Goal: Task Accomplishment & Management: Complete application form

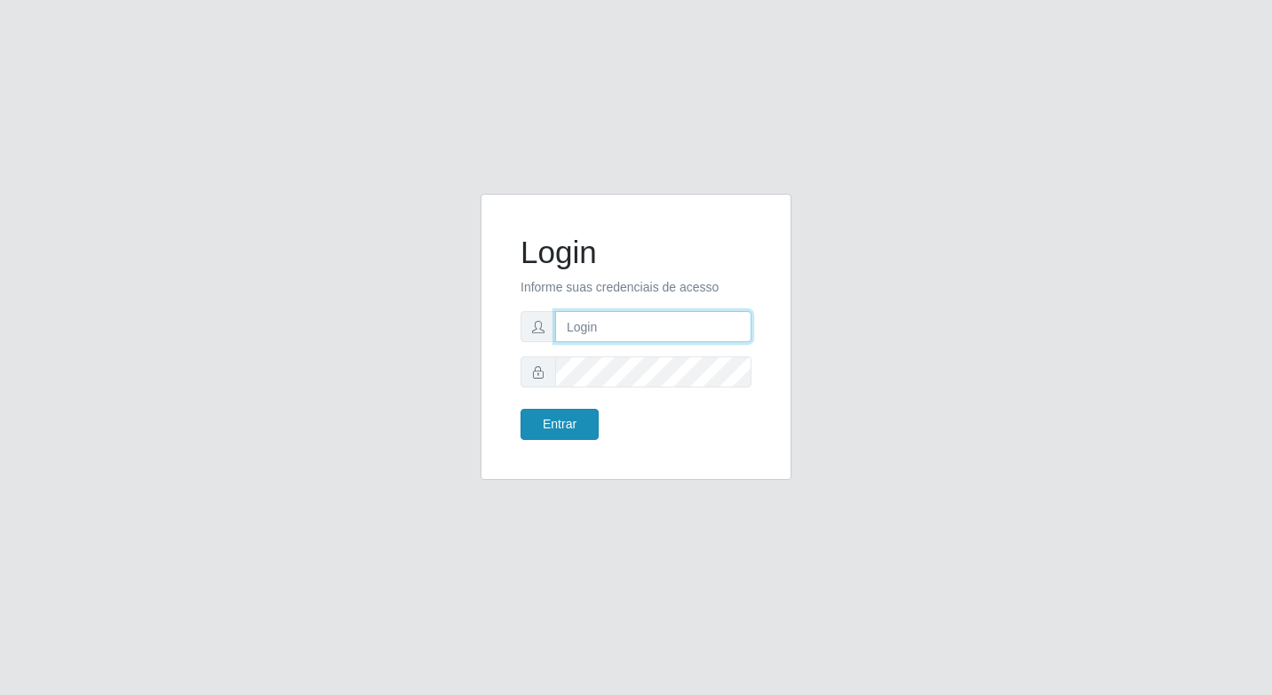
type input "elyda@quaresma"
click at [541, 428] on button "Entrar" at bounding box center [560, 424] width 78 height 31
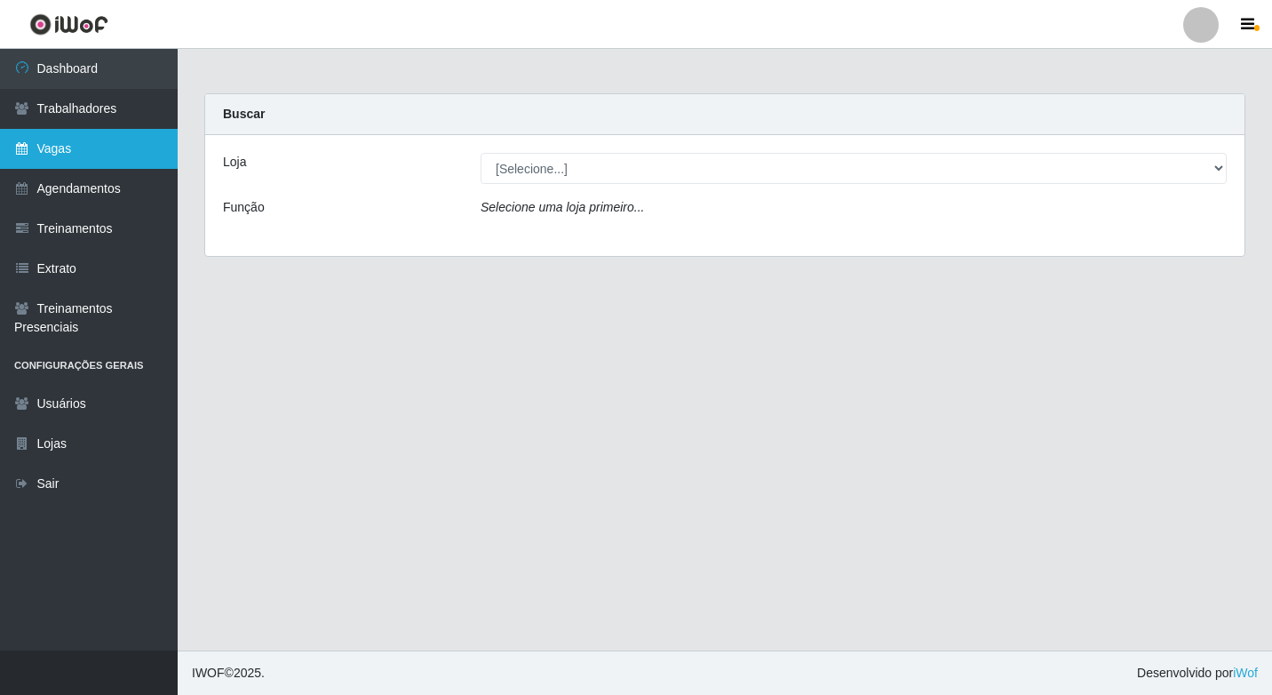
click at [35, 165] on link "Vagas" at bounding box center [89, 149] width 178 height 40
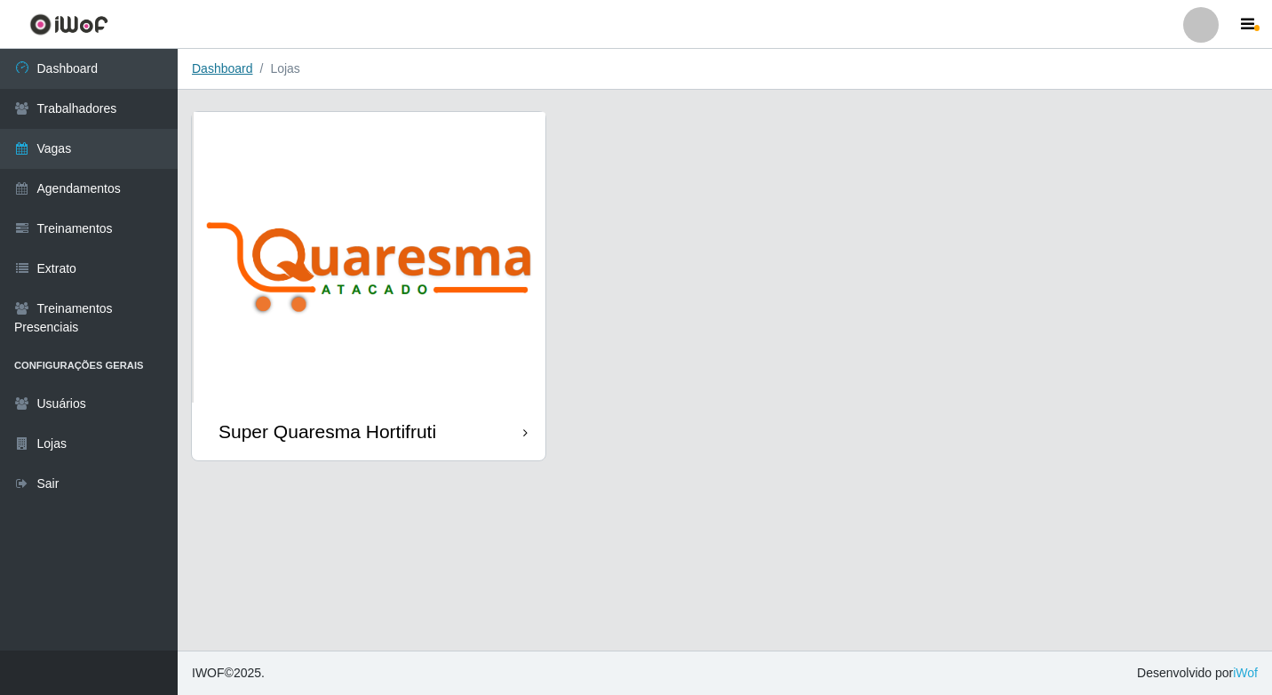
click at [229, 67] on link "Dashboard" at bounding box center [222, 68] width 61 height 14
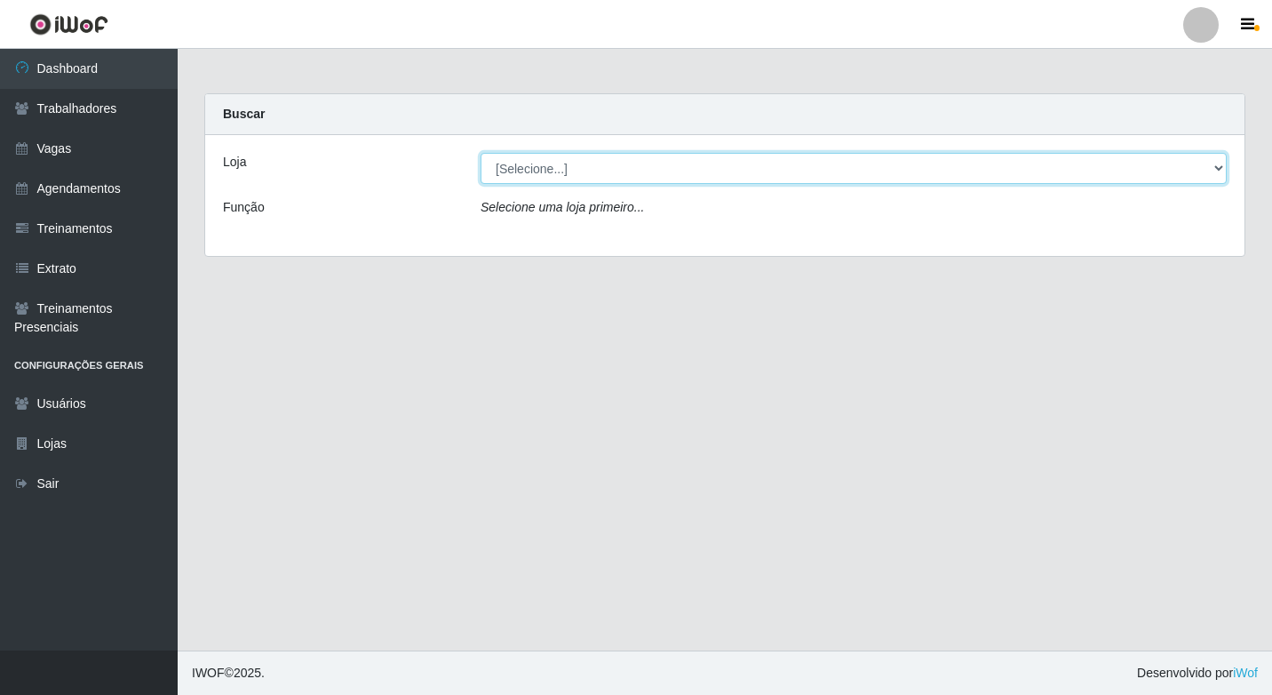
click at [528, 172] on select "[Selecione...] Super Quaresma Hortifruti" at bounding box center [854, 168] width 746 height 31
select select "511"
click at [481, 153] on select "[Selecione...] Super Quaresma Hortifruti" at bounding box center [854, 168] width 746 height 31
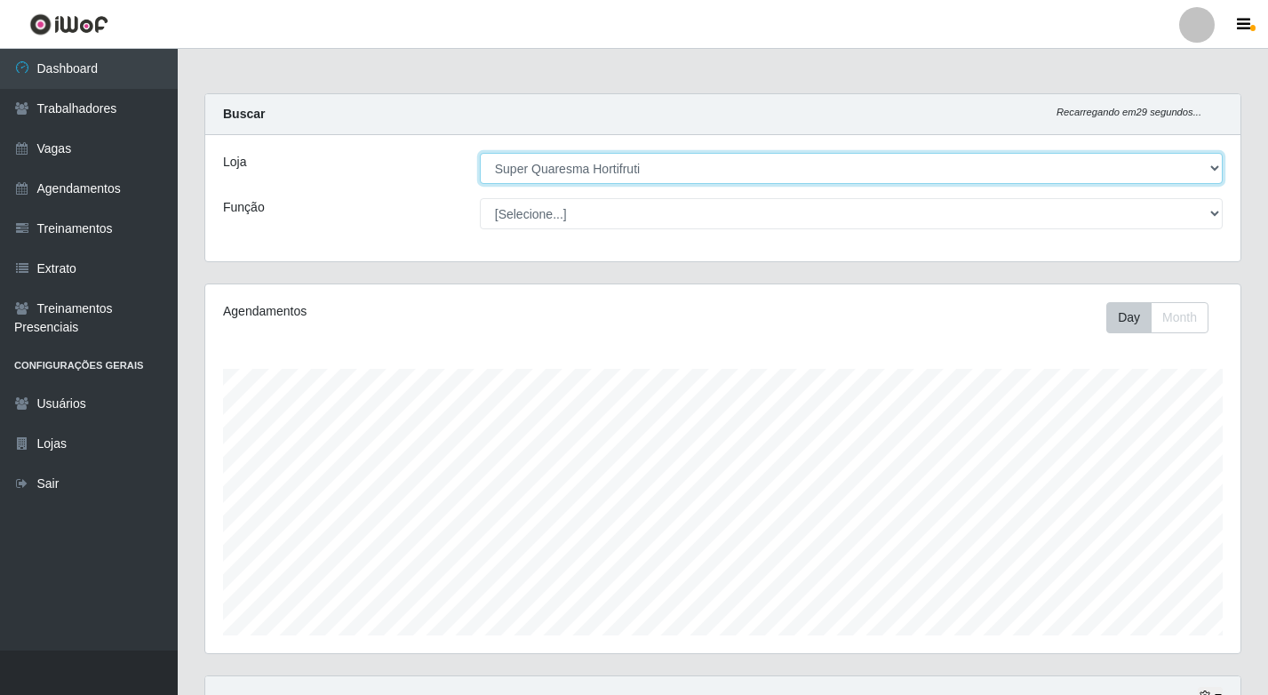
scroll to position [369, 1035]
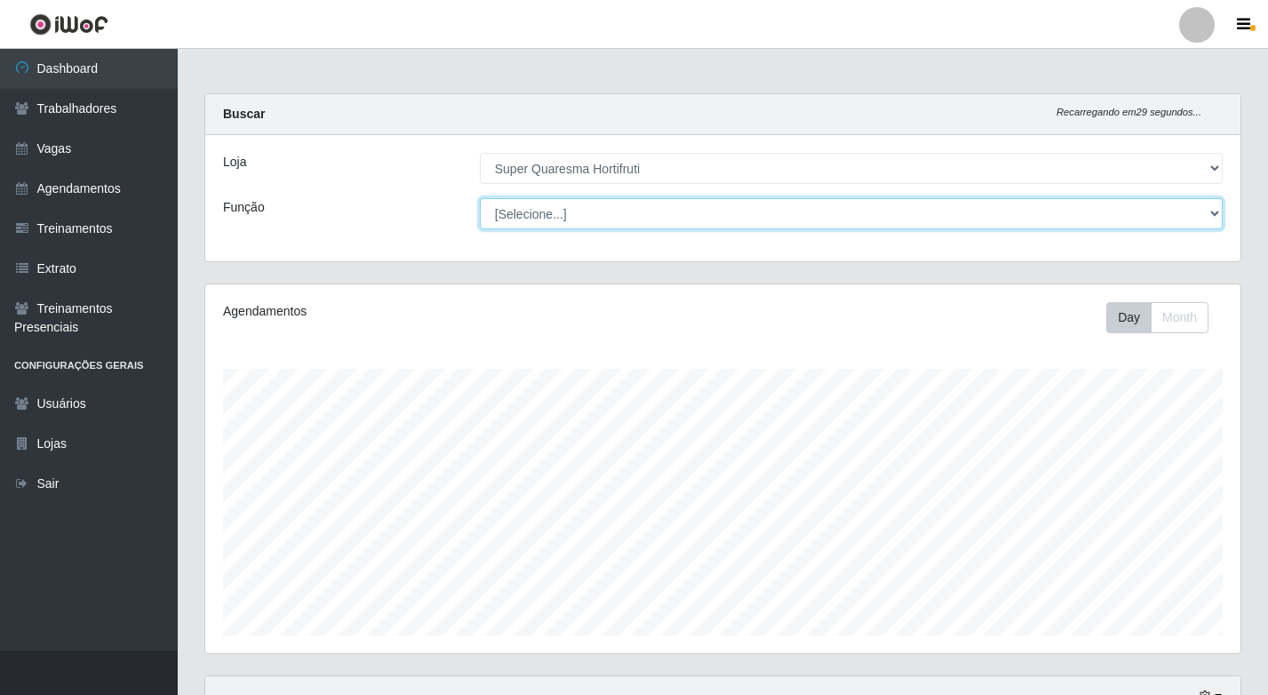
click at [533, 213] on select "[Selecione...] ASG ASG + ASG ++ Balconista de Padaria Balconista de Padaria + B…" at bounding box center [851, 213] width 743 height 31
click at [480, 198] on select "[Selecione...] ASG ASG + ASG ++ Balconista de Padaria Balconista de Padaria + B…" at bounding box center [851, 213] width 743 height 31
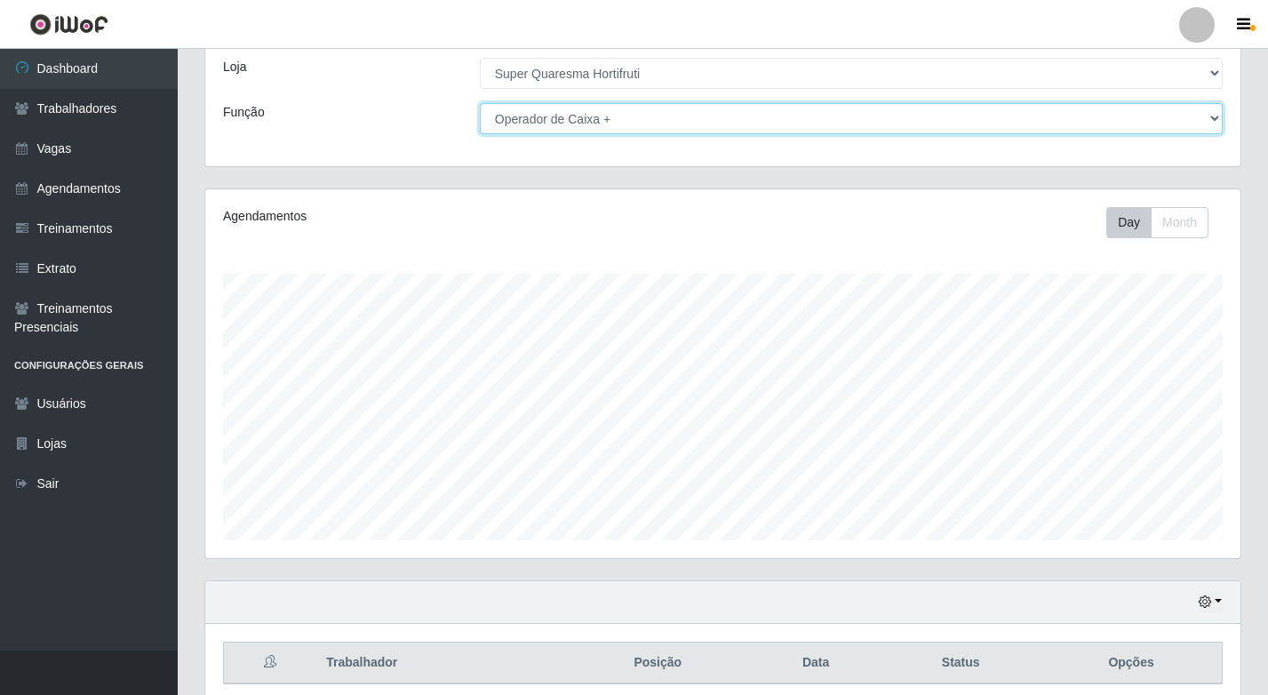
scroll to position [0, 0]
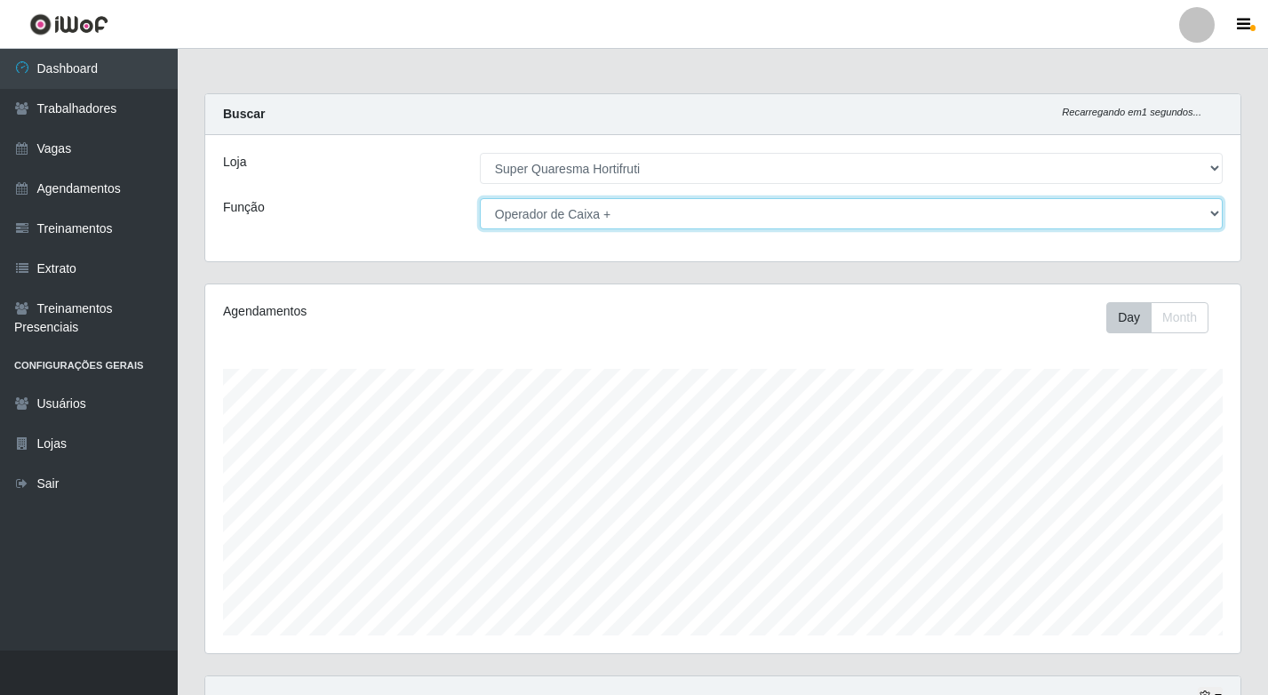
click at [806, 226] on select "[Selecione...] ASG ASG + ASG ++ Balconista de Padaria Balconista de Padaria + B…" at bounding box center [851, 213] width 743 height 31
select select "73"
click at [480, 198] on select "[Selecione...] ASG ASG + ASG ++ Balconista de Padaria Balconista de Padaria + B…" at bounding box center [851, 213] width 743 height 31
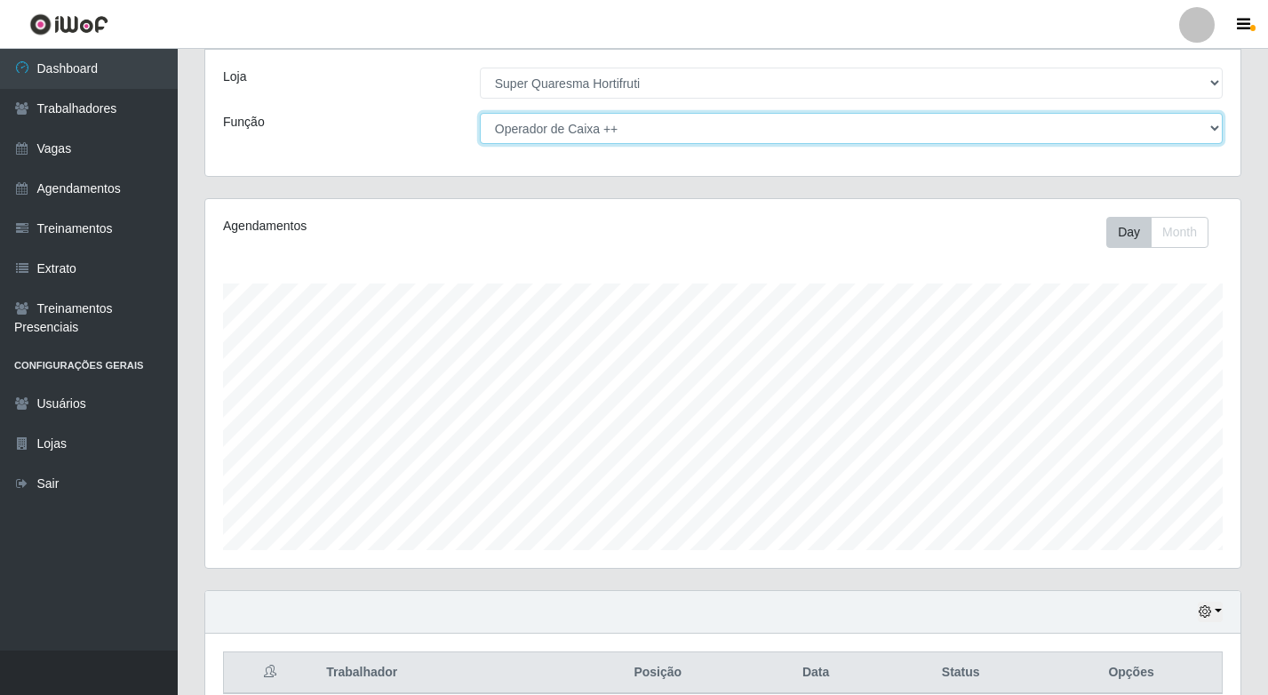
scroll to position [169, 0]
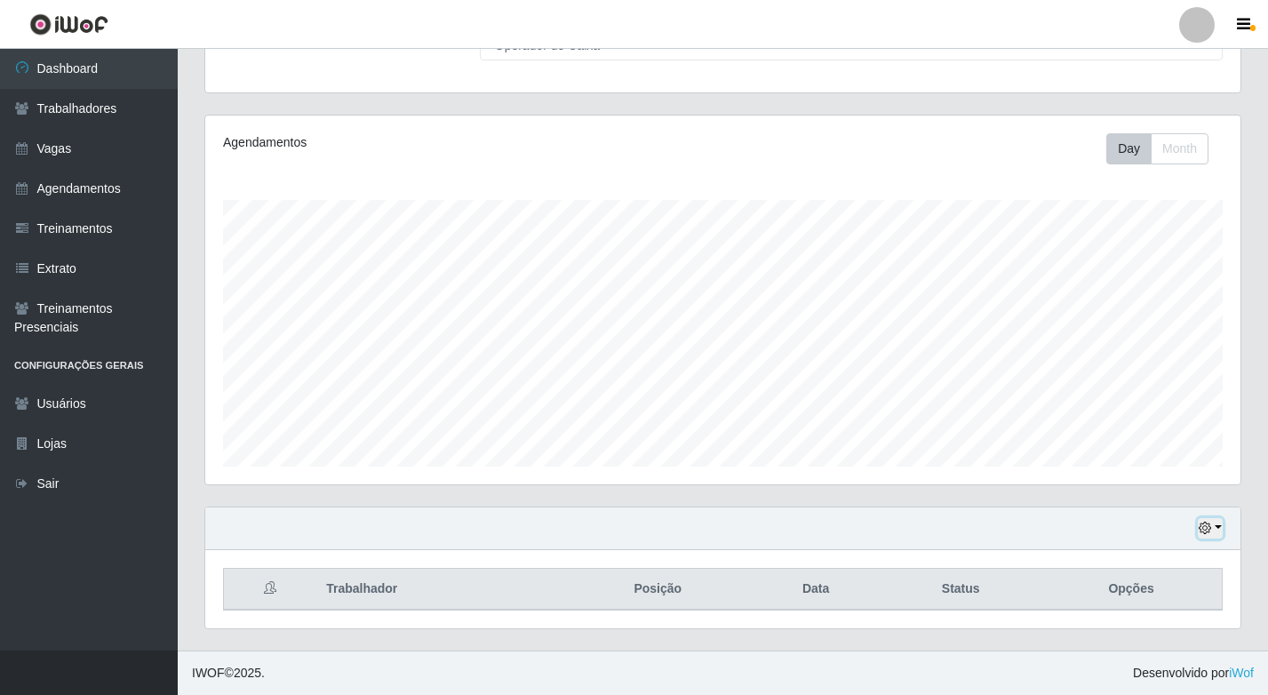
click at [1218, 536] on button "button" at bounding box center [1210, 528] width 25 height 20
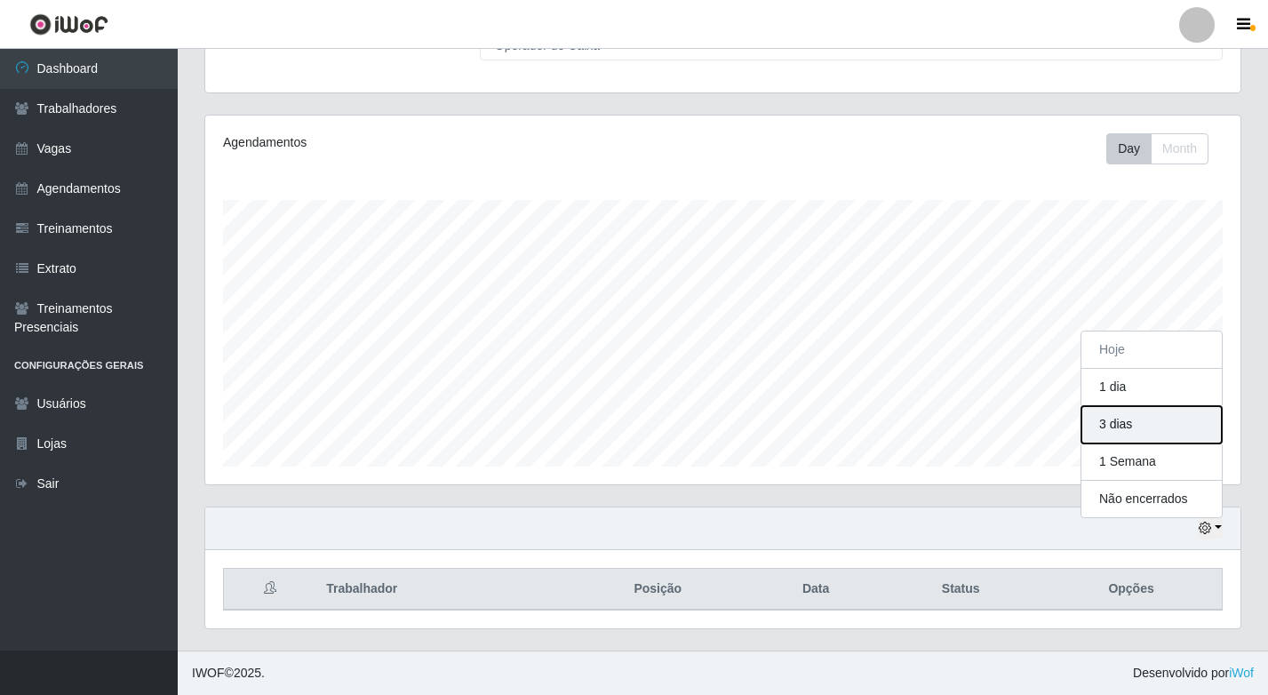
click at [1112, 435] on button "3 dias" at bounding box center [1151, 424] width 140 height 37
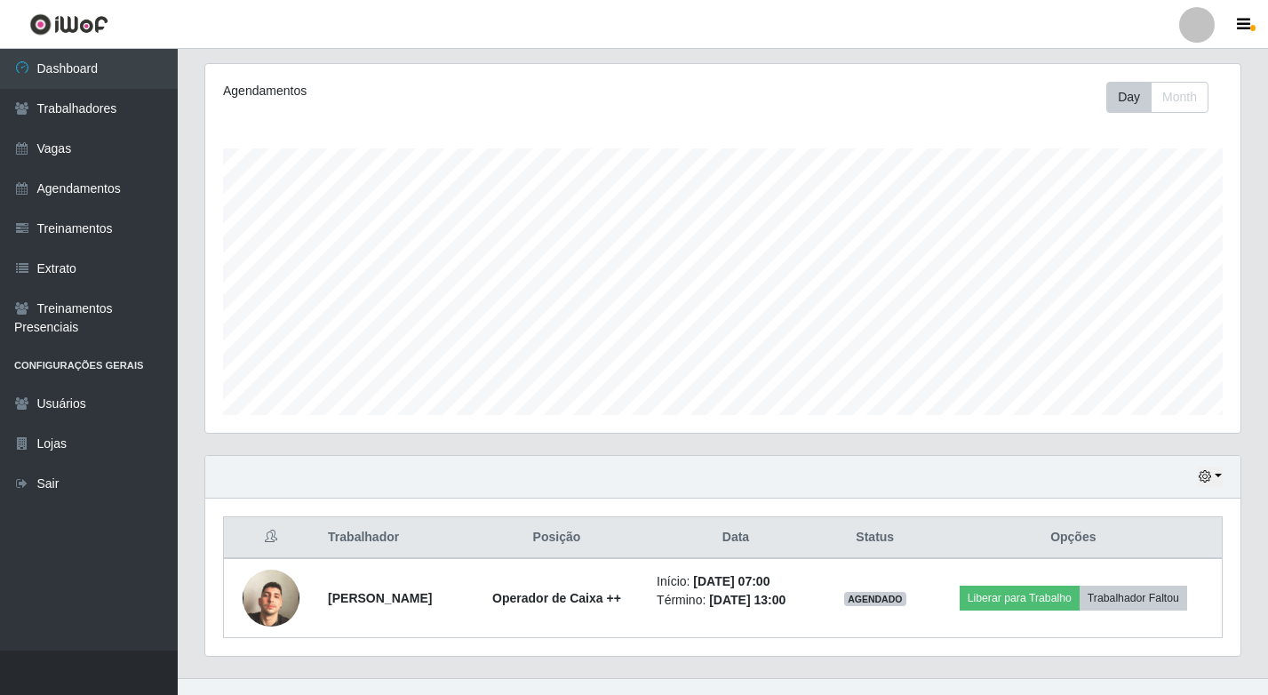
scroll to position [248, 0]
